Goal: Find specific page/section: Find specific page/section

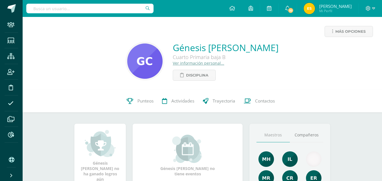
click at [80, 3] on div at bounding box center [89, 8] width 127 height 17
click at [79, 7] on input "text" at bounding box center [89, 9] width 127 height 10
type input "[PERSON_NAME]"
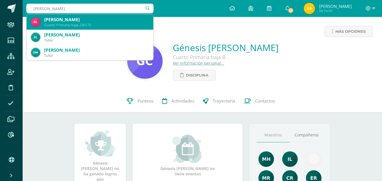
click at [79, 19] on div "[PERSON_NAME]" at bounding box center [96, 20] width 105 height 6
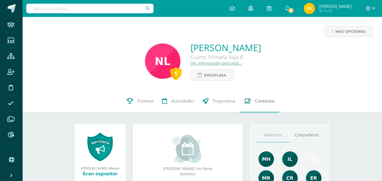
click at [267, 104] on link "Contactos" at bounding box center [260, 101] width 40 height 23
